Goal: Information Seeking & Learning: Learn about a topic

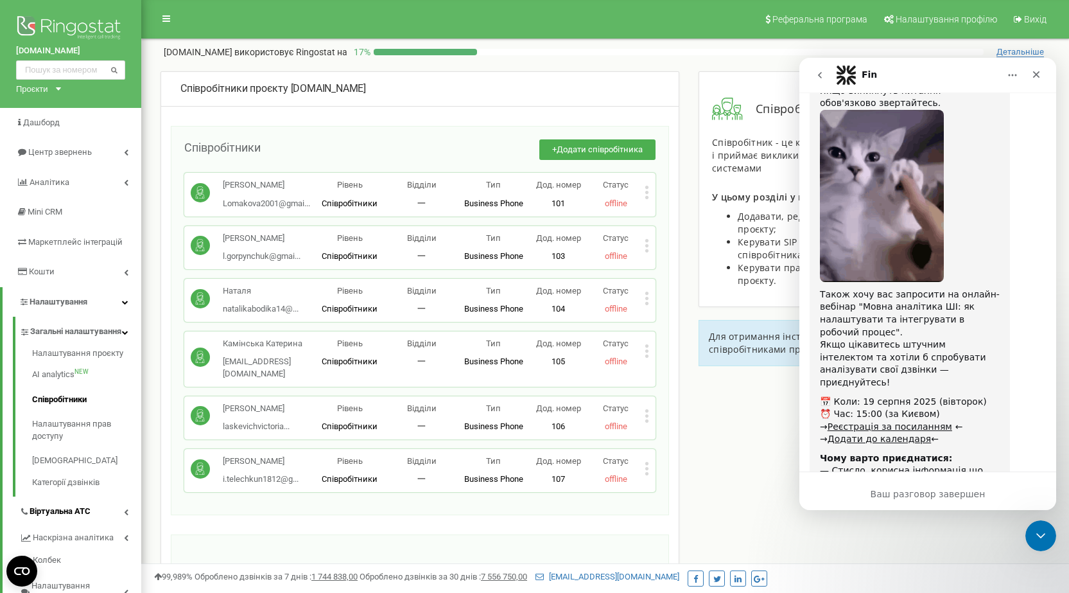
scroll to position [128, 0]
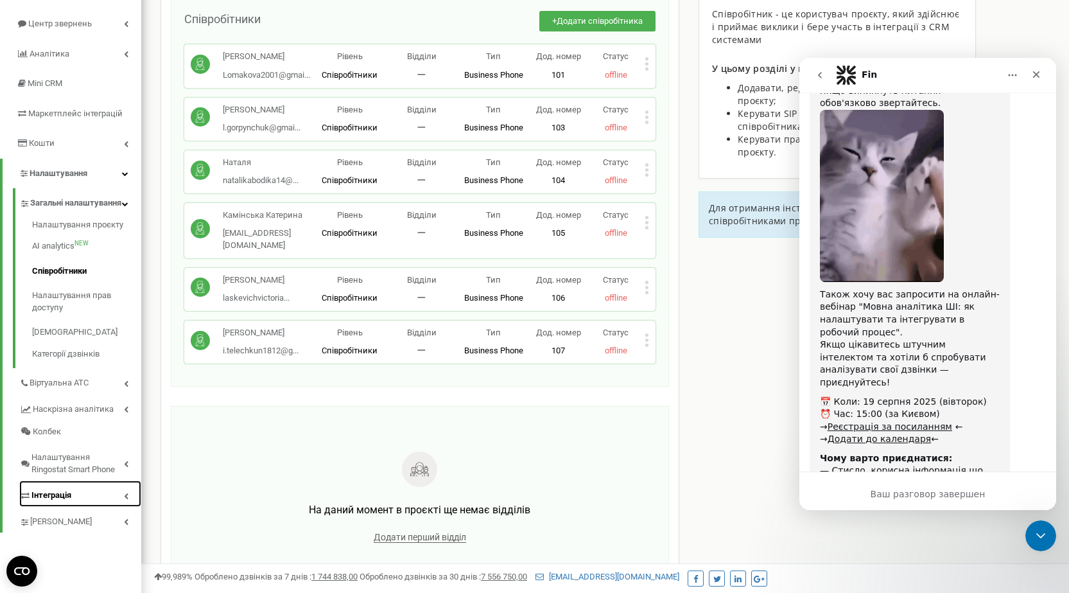
click at [76, 501] on link "Інтеграція" at bounding box center [80, 493] width 122 height 26
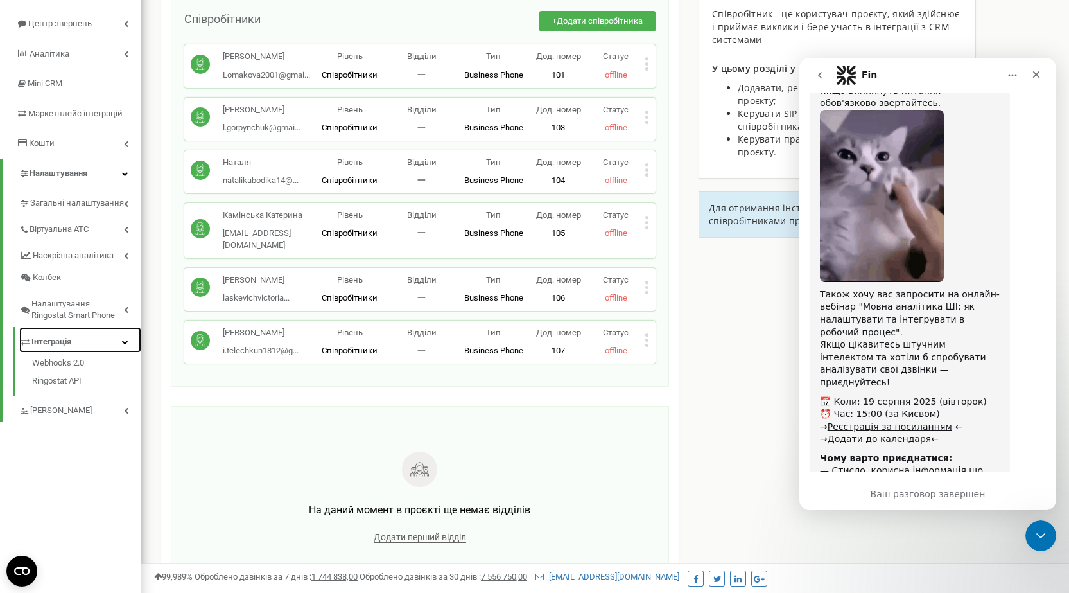
click at [123, 347] on link "Інтеграція" at bounding box center [80, 340] width 122 height 26
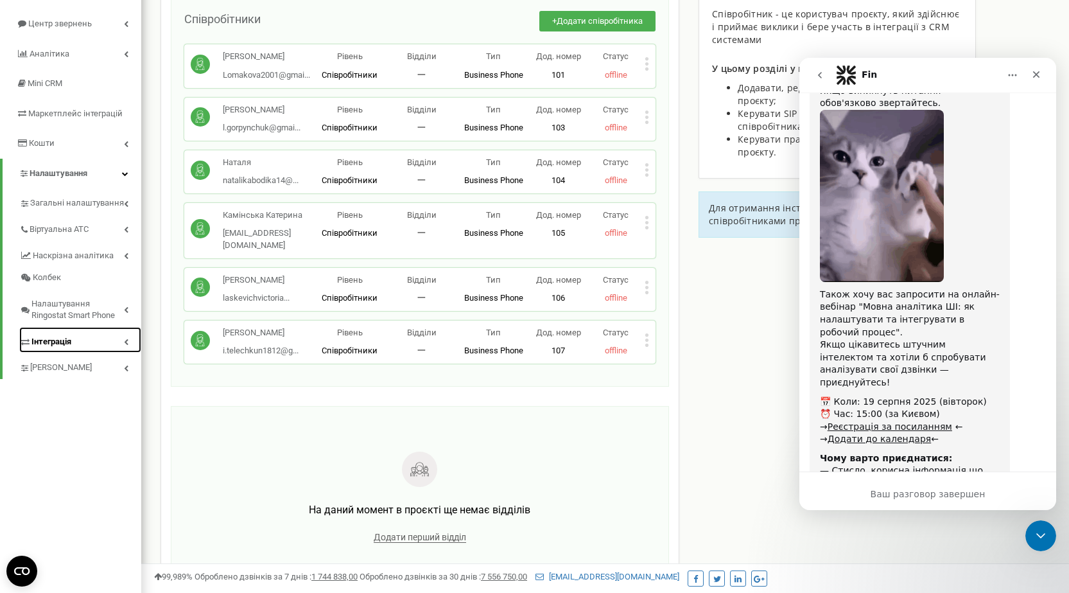
click at [31, 336] on span "Інтеграція" at bounding box center [51, 342] width 40 height 12
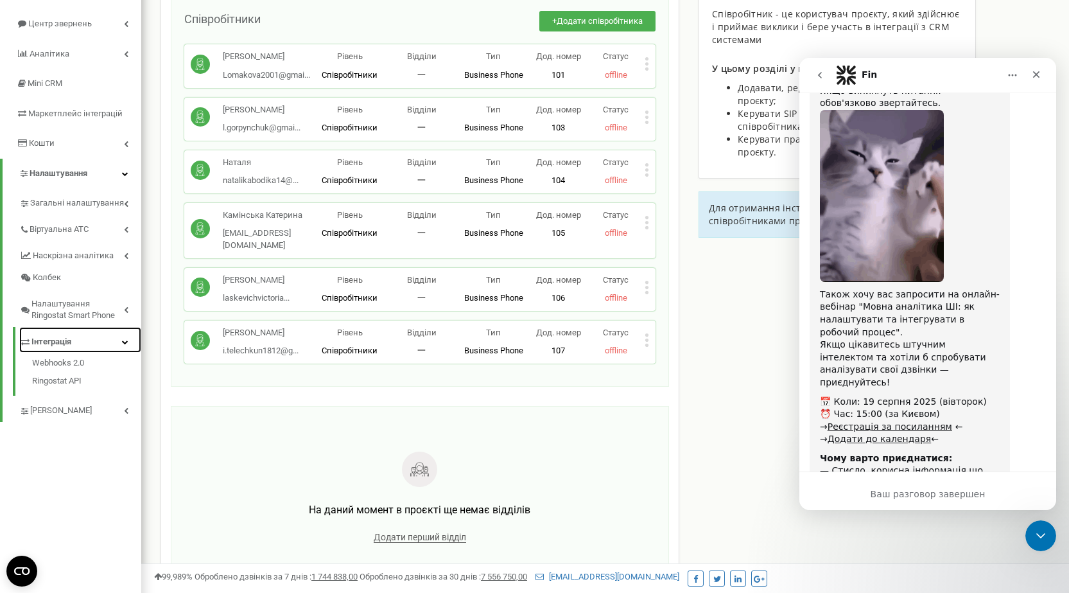
click at [33, 340] on span "Інтеграція" at bounding box center [51, 342] width 40 height 12
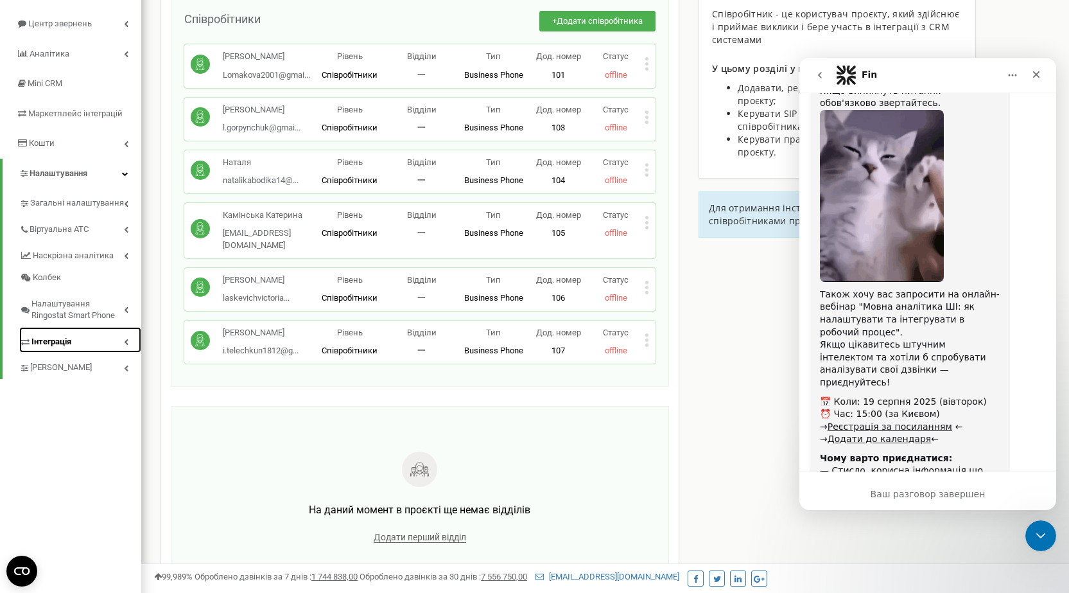
click at [33, 340] on span "Інтеграція" at bounding box center [51, 342] width 40 height 12
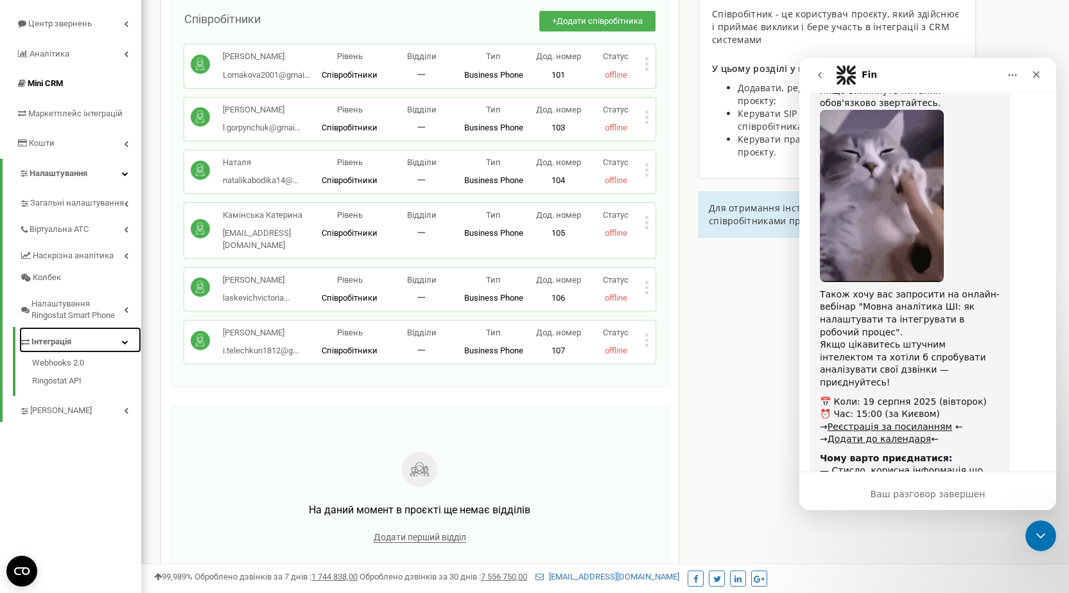
scroll to position [0, 0]
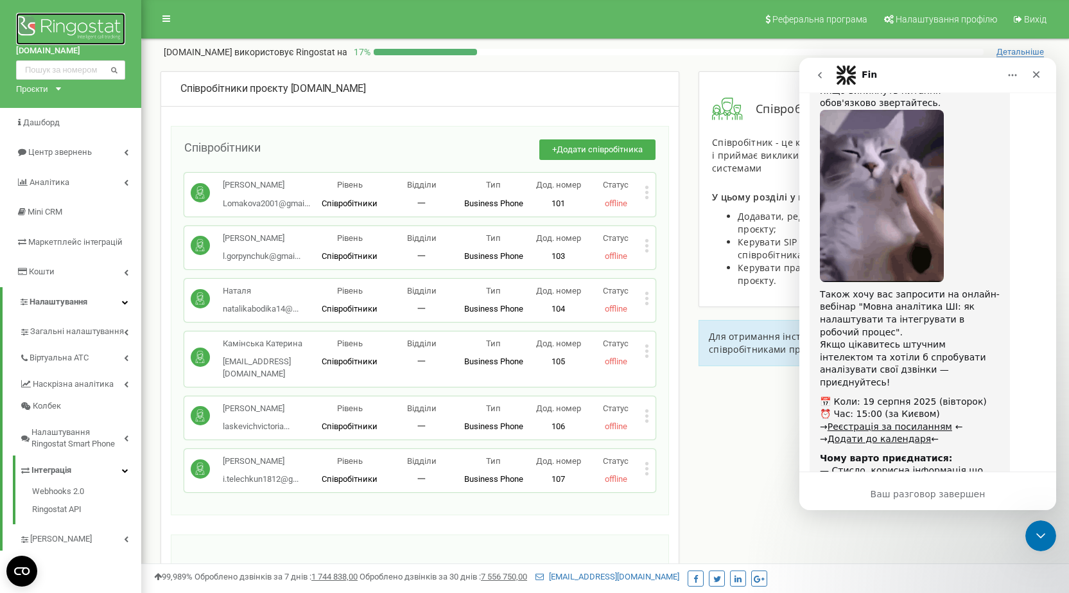
click at [73, 29] on img at bounding box center [70, 29] width 109 height 32
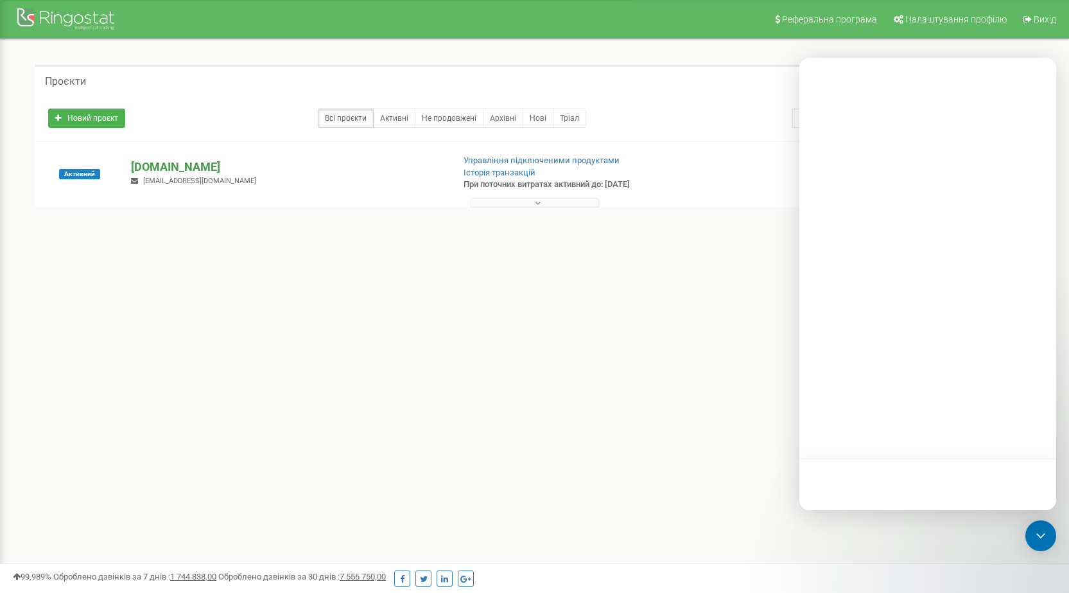
click at [177, 169] on p "[DOMAIN_NAME]" at bounding box center [286, 167] width 311 height 17
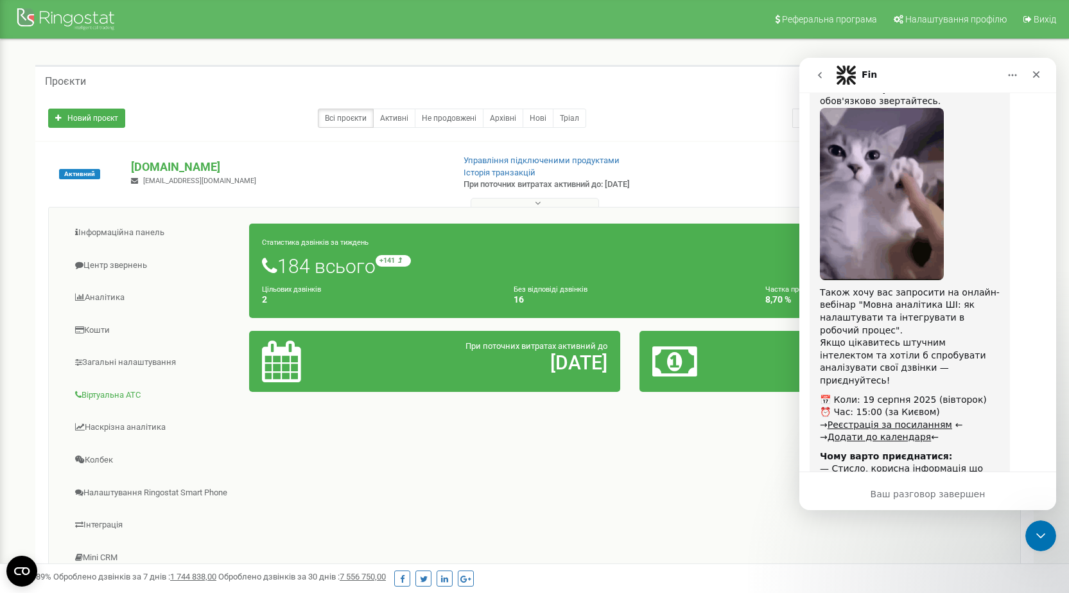
scroll to position [128, 0]
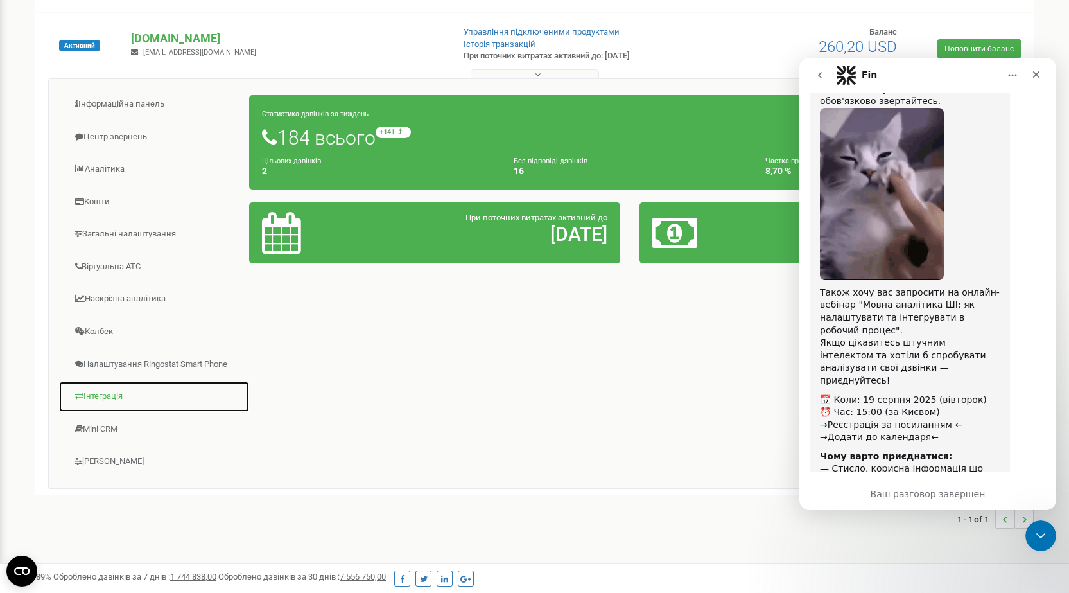
click at [105, 402] on link "Інтеграція" at bounding box center [153, 396] width 191 height 31
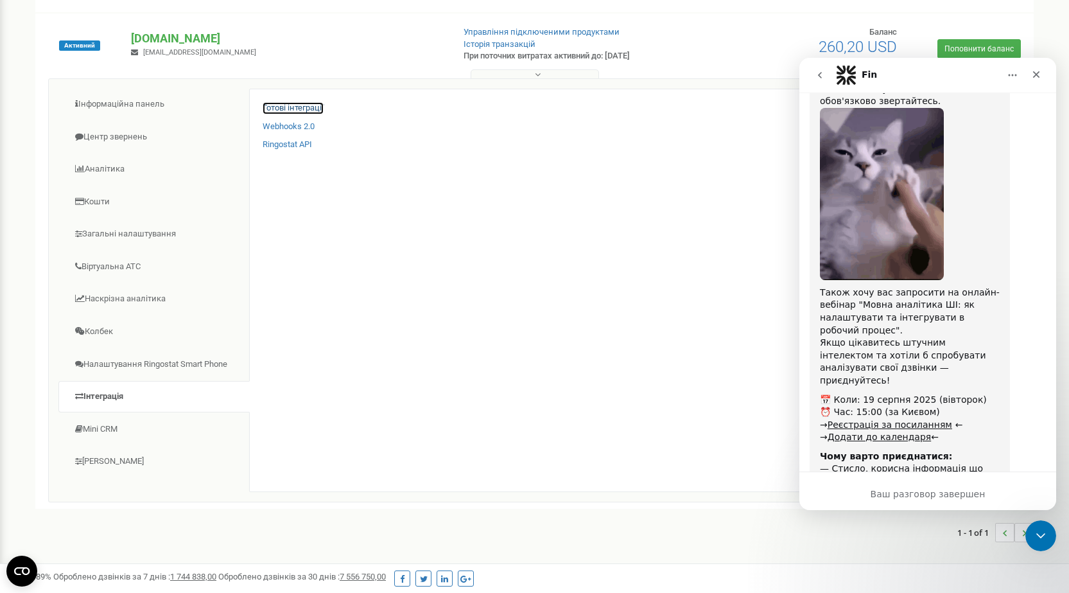
click at [312, 105] on link "Готові інтеграції" at bounding box center [293, 108] width 61 height 12
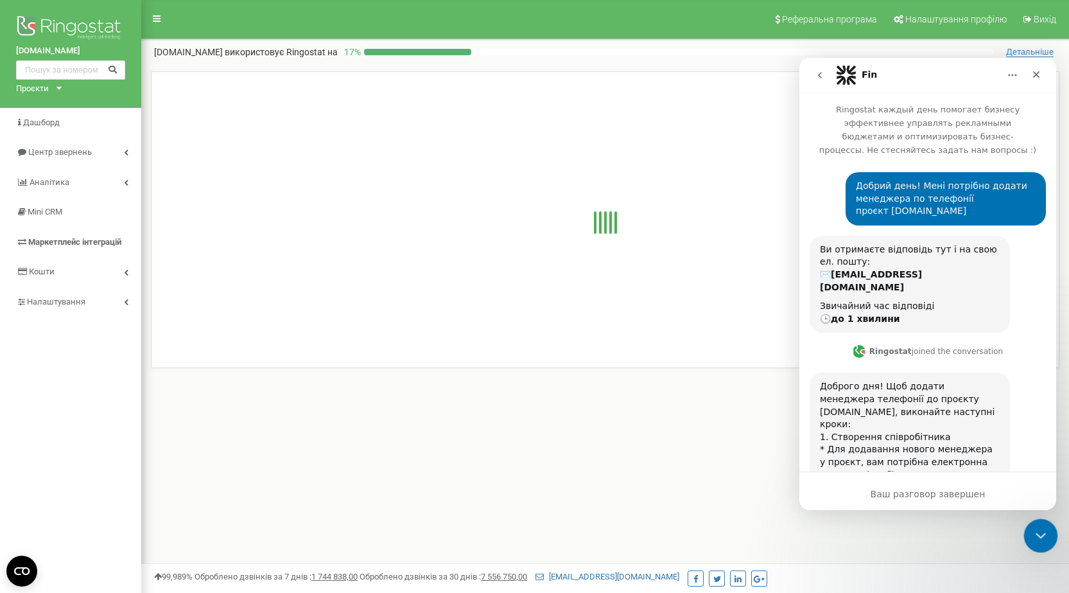
scroll to position [4297, 0]
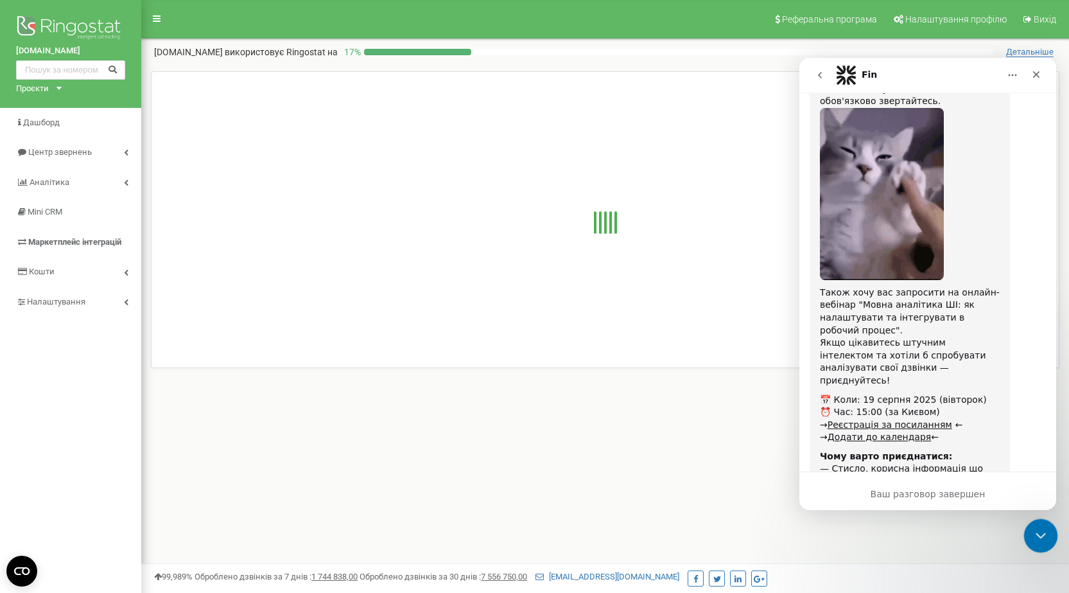
drag, startPoint x: 1031, startPoint y: 537, endPoint x: 1773, endPoint y: 919, distance: 834.4
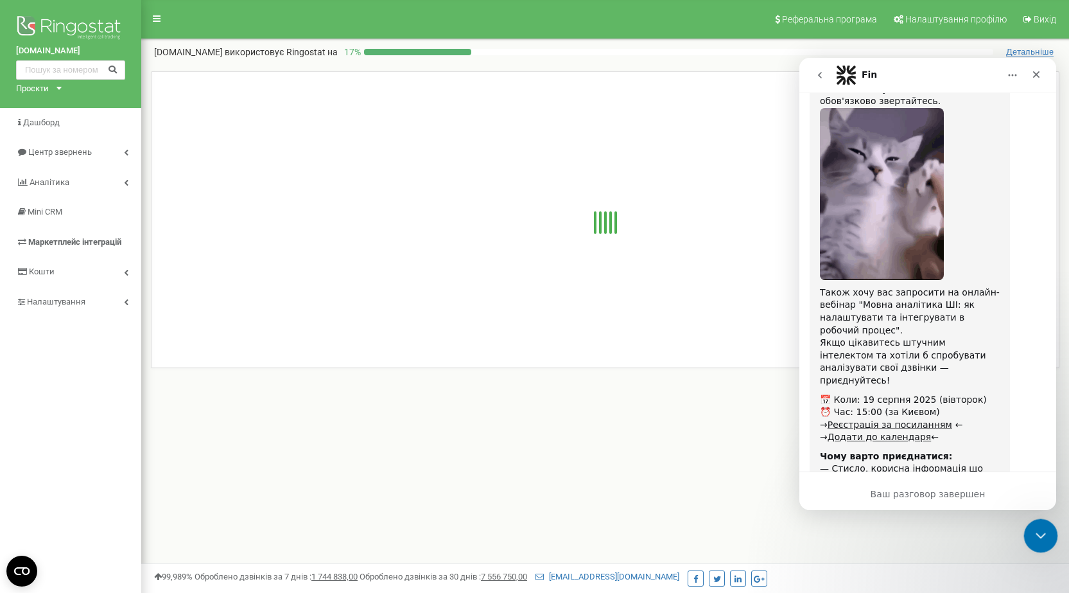
click at [1031, 537] on icon "Закрыть службу сообщений Intercom" at bounding box center [1038, 533] width 15 height 15
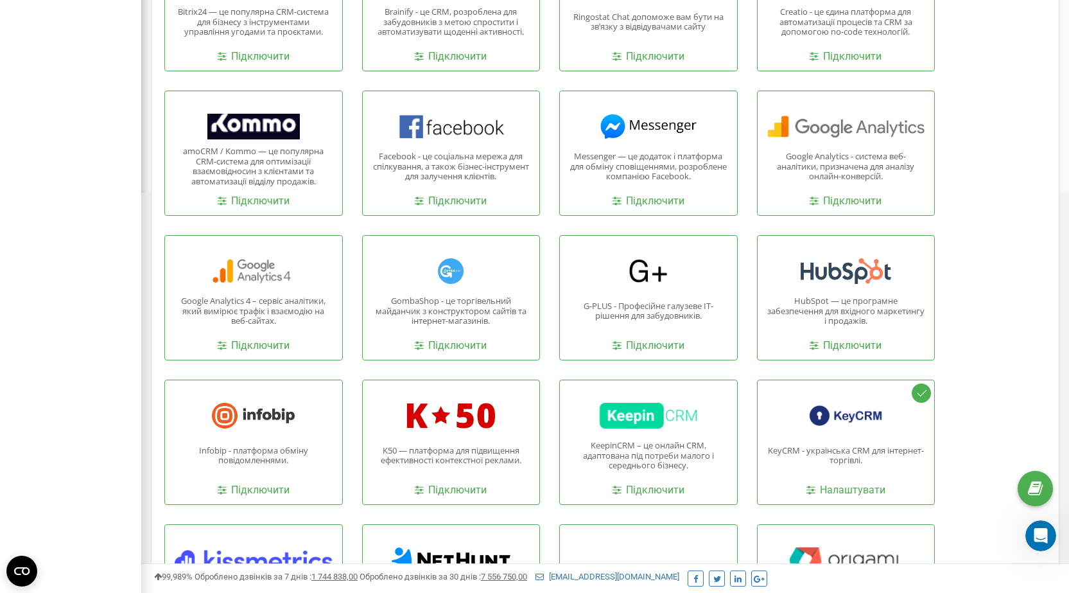
scroll to position [642, 0]
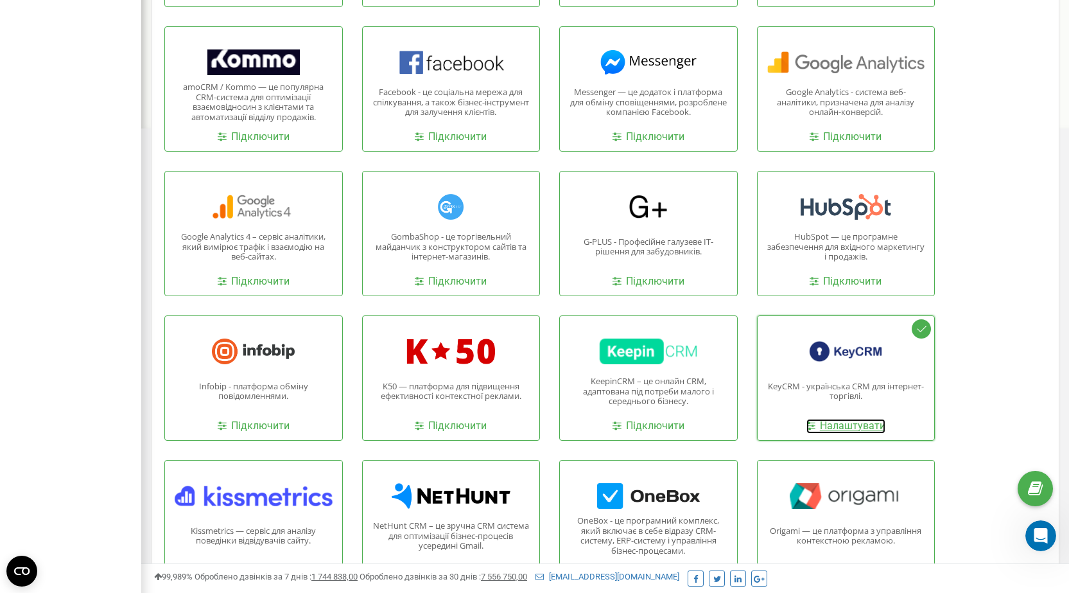
click at [813, 429] on icon at bounding box center [810, 425] width 9 height 10
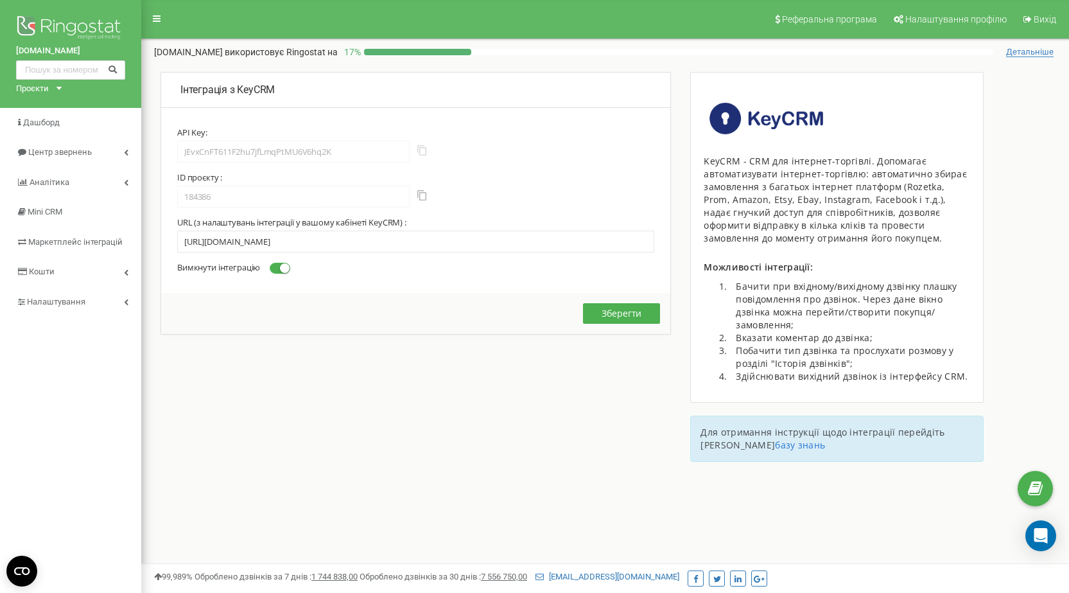
click at [419, 154] on button "button" at bounding box center [421, 150] width 9 height 10
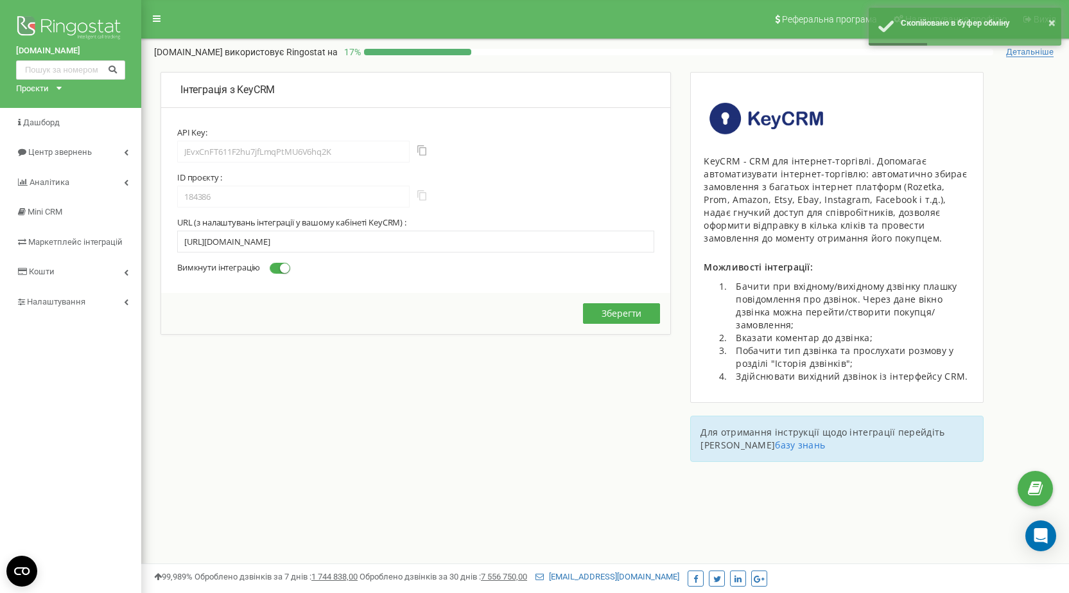
click at [419, 200] on button "button" at bounding box center [421, 195] width 9 height 10
